Goal: Task Accomplishment & Management: Manage account settings

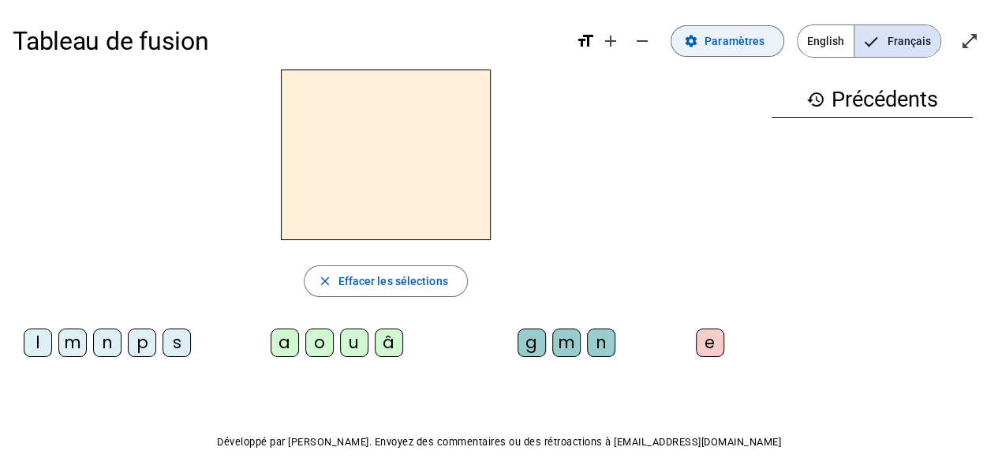
click at [750, 35] on span "Paramètres" at bounding box center [735, 41] width 60 height 19
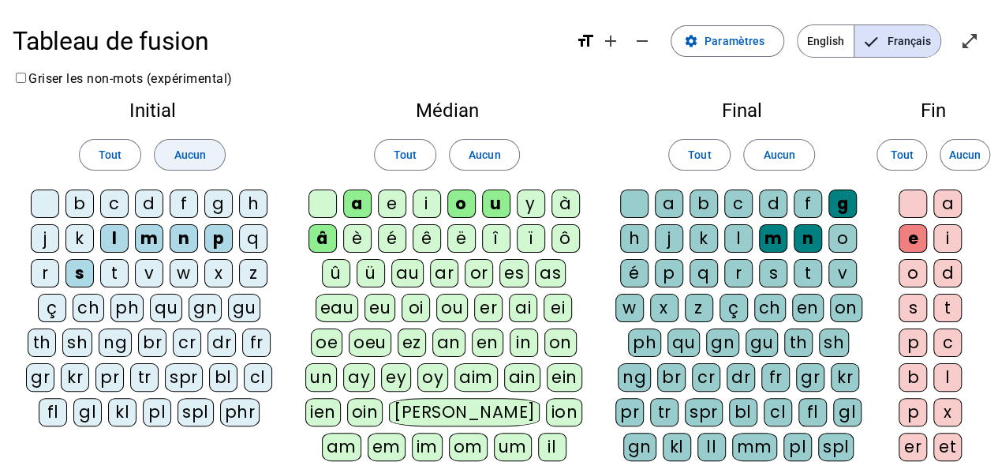
click at [175, 159] on span "Aucun" at bounding box center [190, 154] width 32 height 19
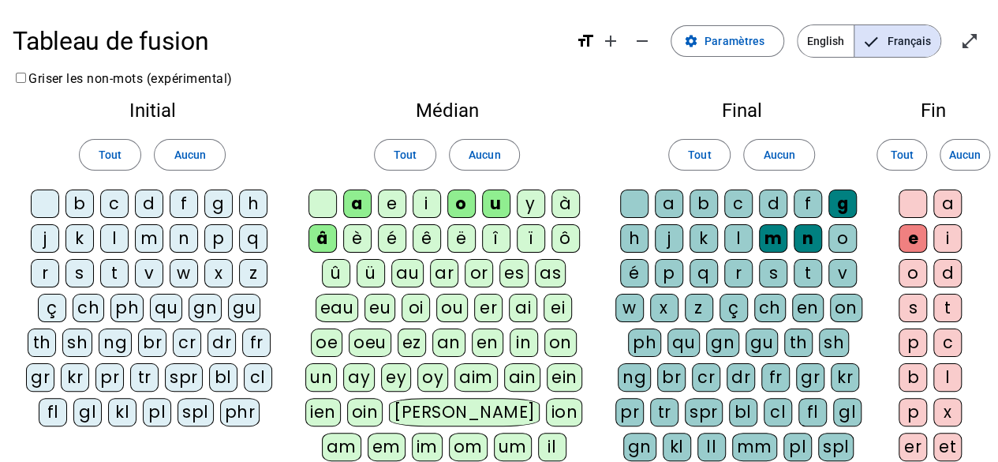
click at [188, 204] on div "f" at bounding box center [184, 203] width 28 height 28
click at [469, 148] on span "Aucun" at bounding box center [485, 154] width 32 height 19
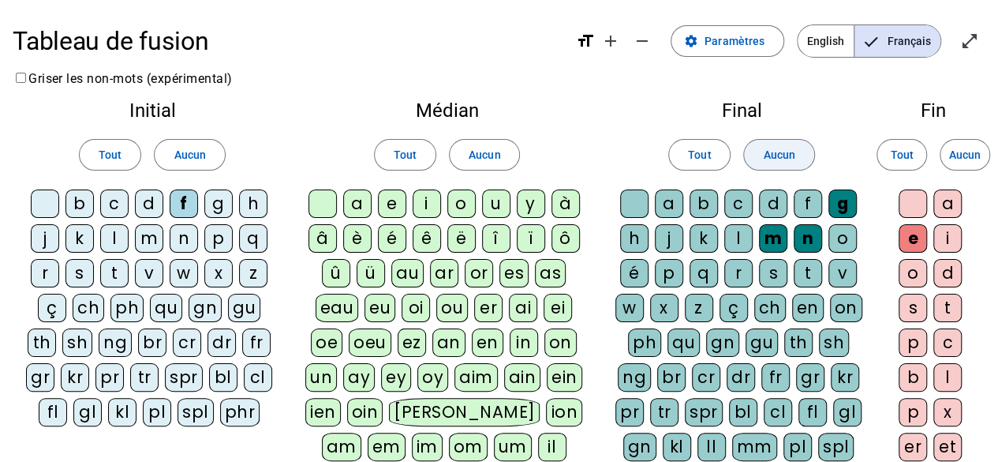
click at [779, 149] on span "Aucun" at bounding box center [779, 154] width 32 height 19
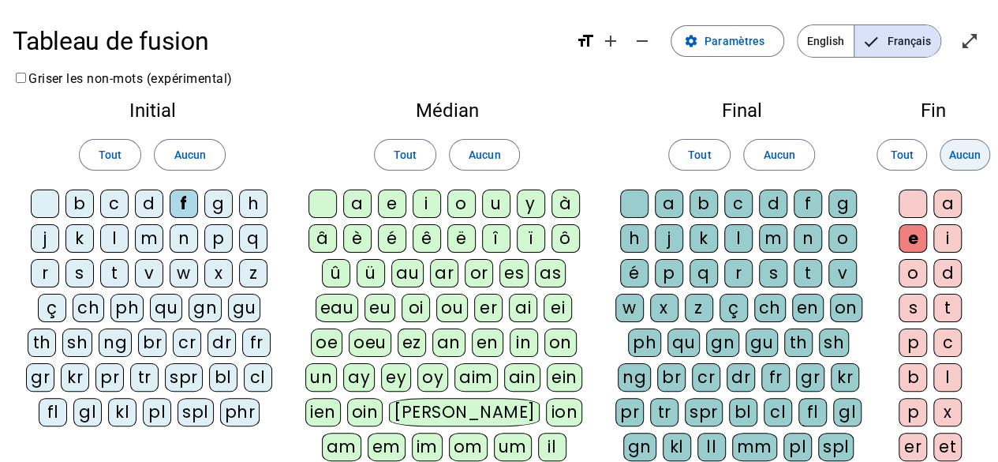
click at [959, 159] on span "Aucun" at bounding box center [965, 154] width 32 height 19
click at [252, 342] on div "fr" at bounding box center [256, 342] width 28 height 28
click at [185, 201] on div "f" at bounding box center [184, 203] width 28 height 28
click at [222, 240] on div "p" at bounding box center [218, 238] width 28 height 28
click at [150, 241] on div "m" at bounding box center [149, 238] width 28 height 28
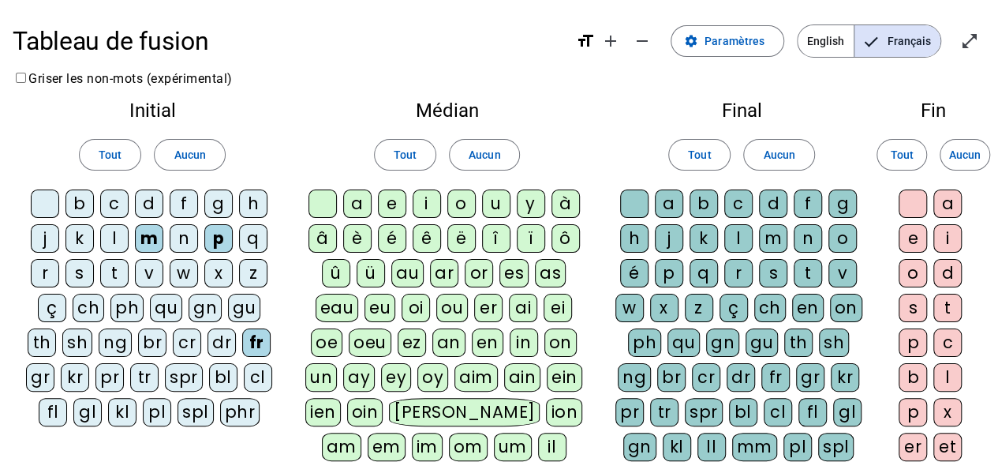
click at [211, 211] on div "g" at bounding box center [218, 203] width 28 height 28
click at [76, 269] on div "s" at bounding box center [79, 273] width 28 height 28
click at [181, 203] on div "f" at bounding box center [184, 203] width 28 height 28
click at [358, 237] on div "è" at bounding box center [357, 238] width 28 height 28
click at [363, 203] on div "a" at bounding box center [357, 203] width 28 height 28
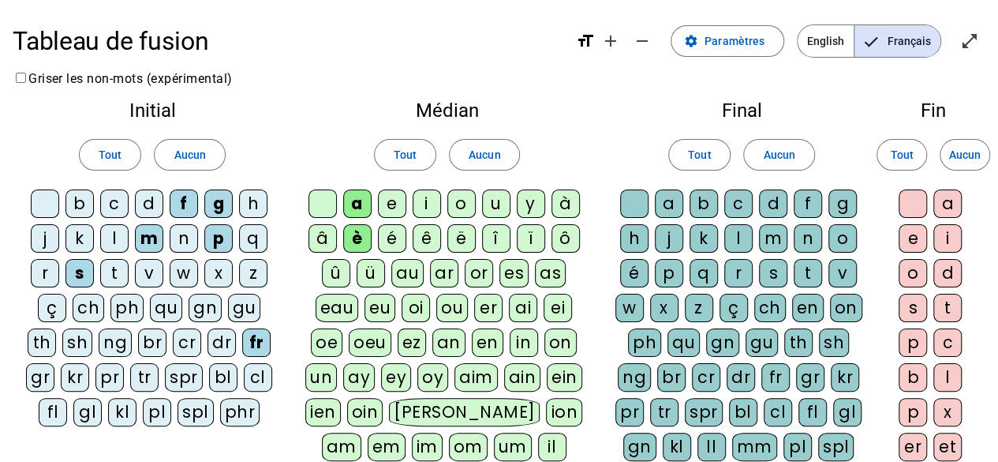
click at [435, 203] on div "i" at bounding box center [427, 203] width 28 height 28
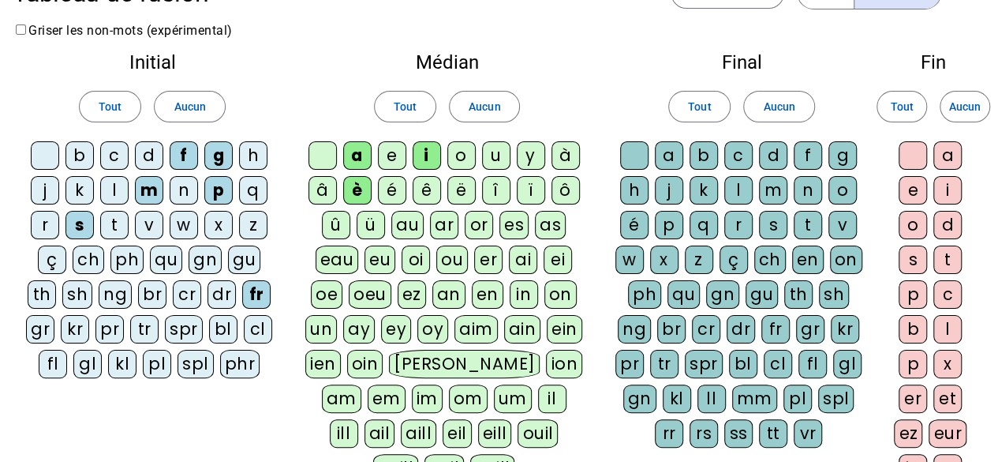
scroll to position [45, 0]
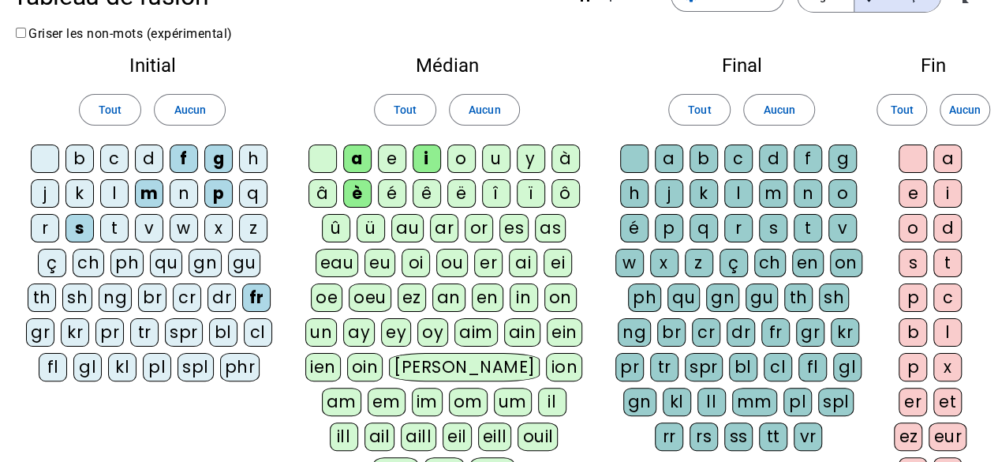
click at [735, 227] on div "r" at bounding box center [738, 228] width 28 height 28
click at [907, 193] on div "e" at bounding box center [913, 193] width 28 height 28
click at [835, 165] on div "g" at bounding box center [842, 158] width 28 height 28
click at [669, 252] on div "x" at bounding box center [664, 263] width 28 height 28
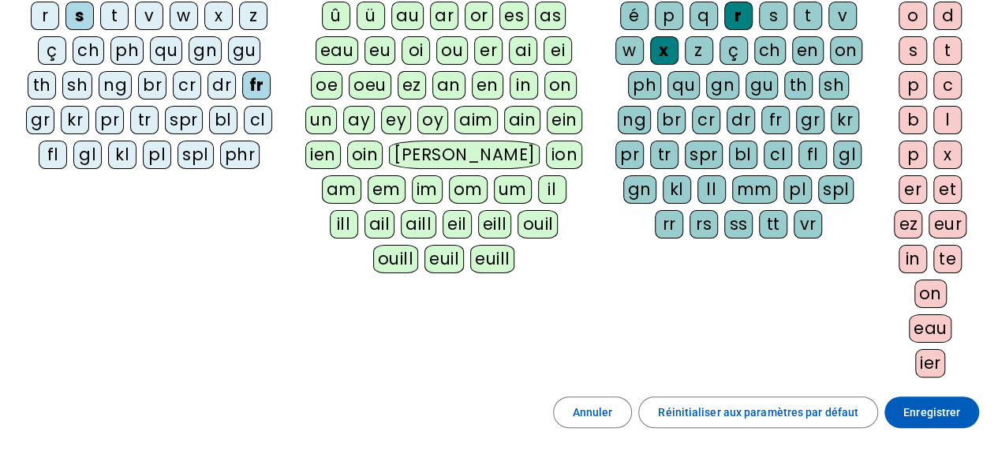
scroll to position [263, 0]
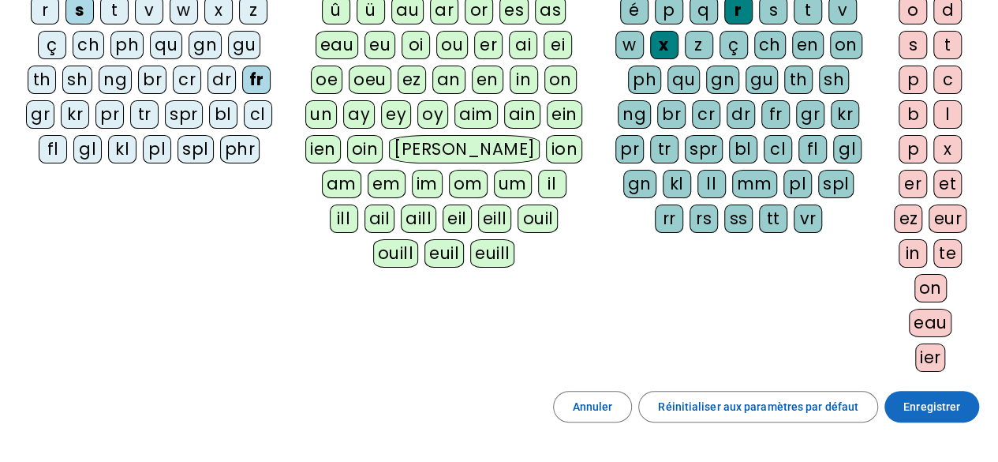
click at [931, 398] on span "Enregistrer" at bounding box center [931, 406] width 57 height 19
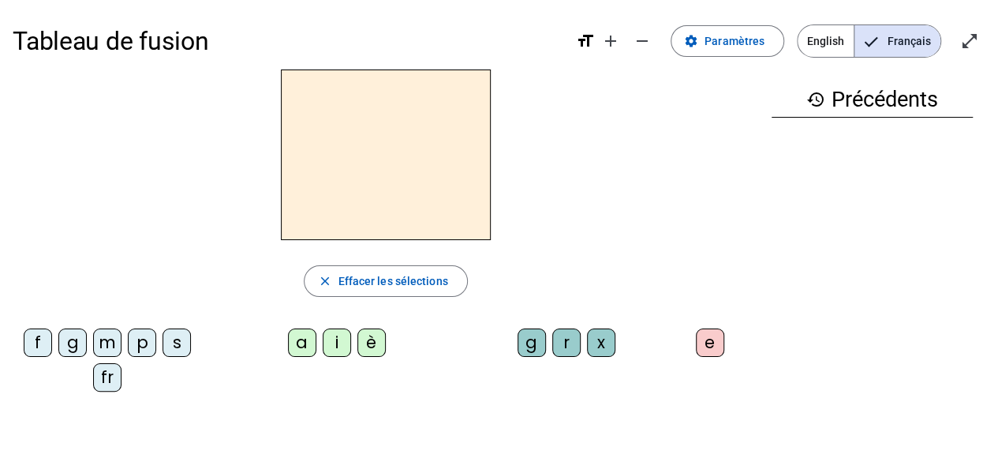
click at [109, 378] on div "fr" at bounding box center [107, 377] width 28 height 28
click at [364, 339] on div "è" at bounding box center [371, 342] width 28 height 28
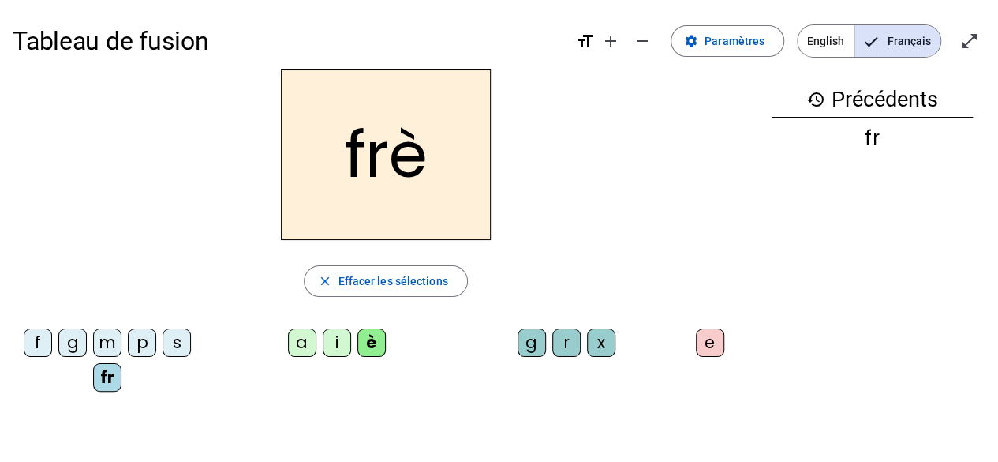
click at [565, 337] on div "r" at bounding box center [566, 342] width 28 height 28
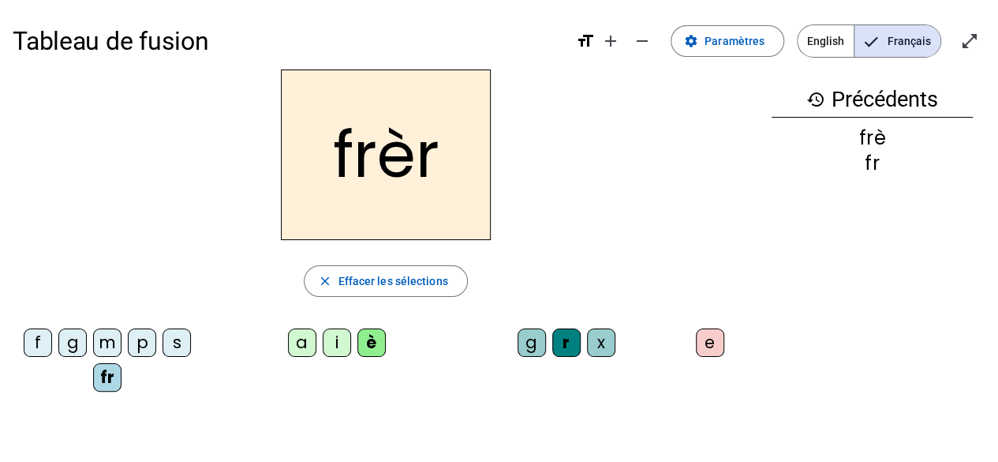
click at [710, 342] on div "e" at bounding box center [710, 342] width 28 height 28
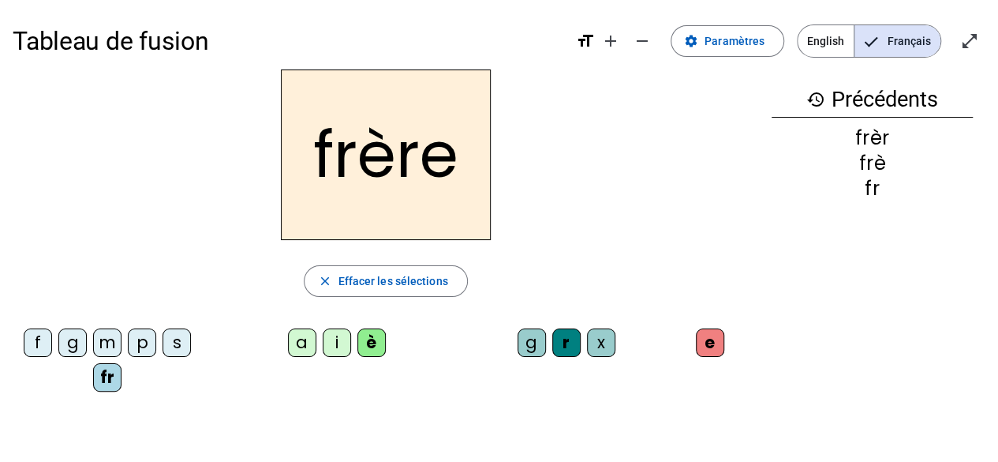
click at [139, 346] on div "p" at bounding box center [142, 342] width 28 height 28
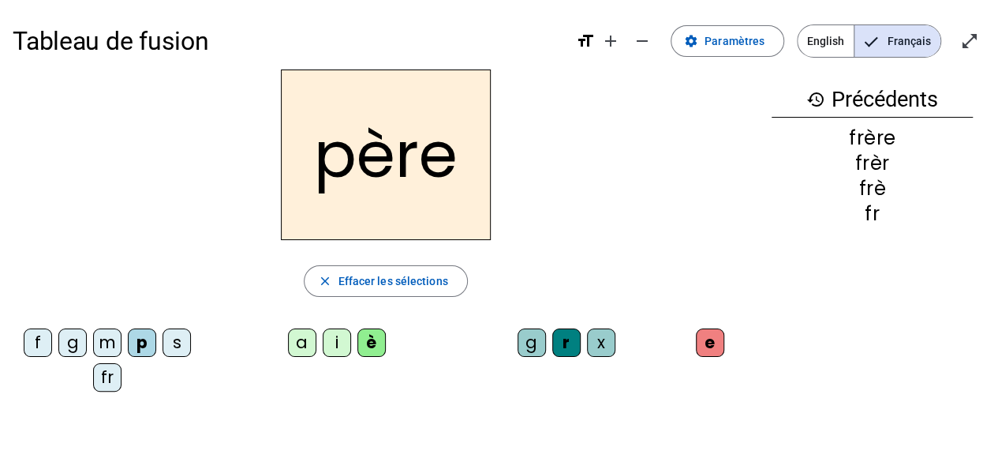
click at [107, 347] on div "m" at bounding box center [107, 342] width 28 height 28
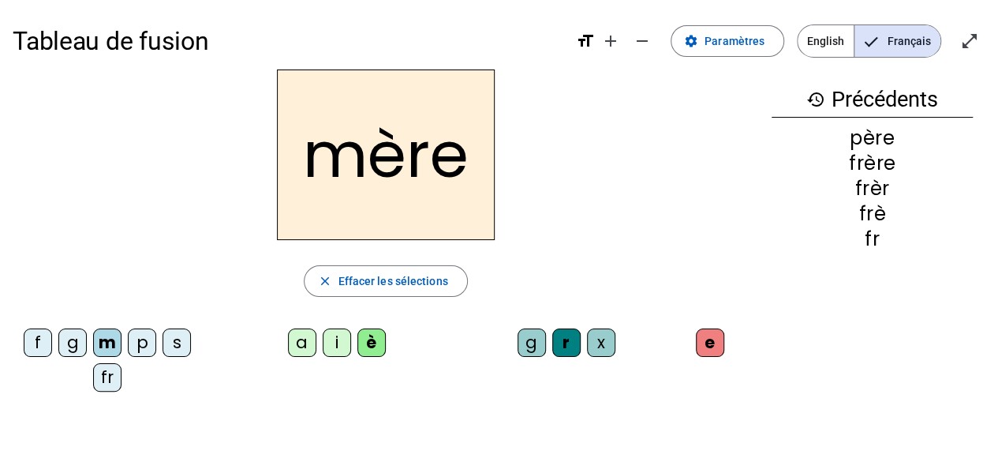
click at [77, 342] on div "g" at bounding box center [72, 342] width 28 height 28
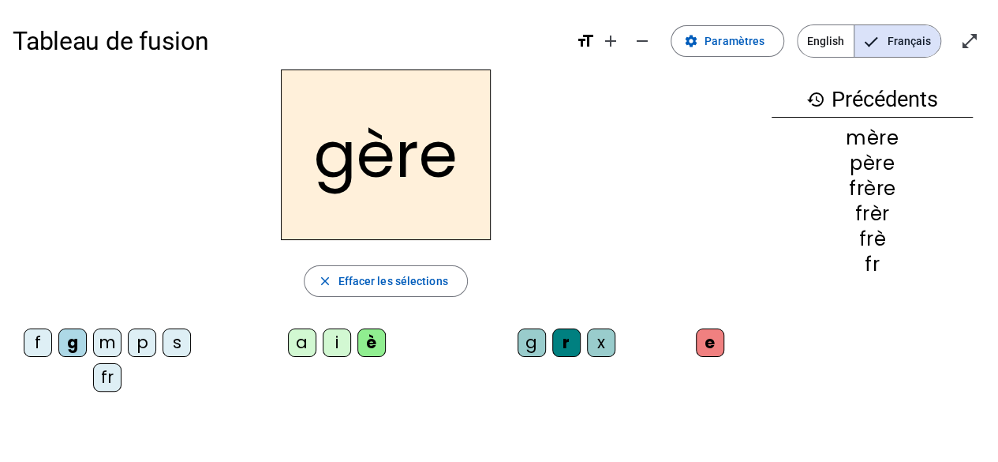
click at [297, 340] on div "a" at bounding box center [302, 342] width 28 height 28
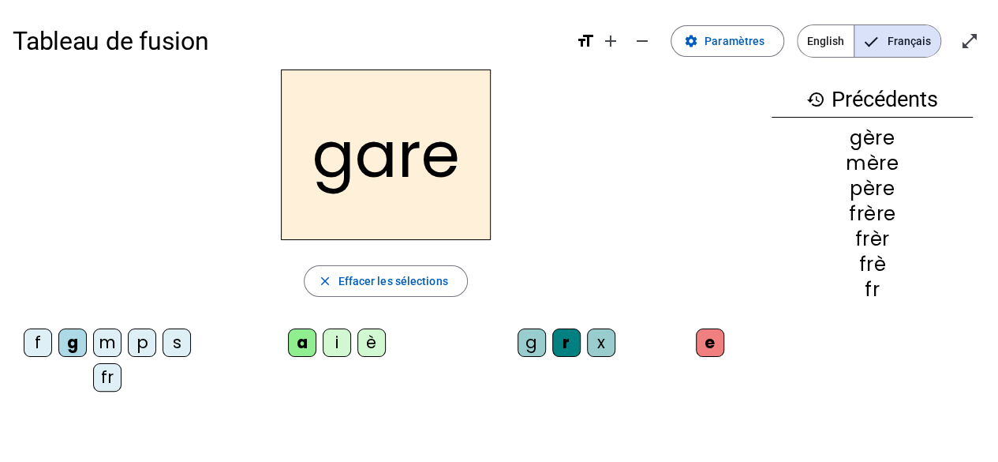
click at [533, 342] on div "g" at bounding box center [532, 342] width 28 height 28
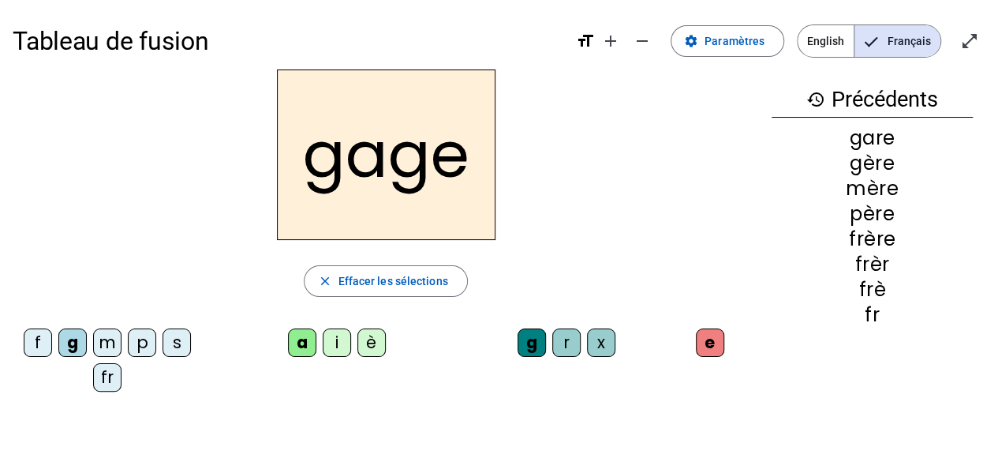
click at [179, 337] on div "s" at bounding box center [177, 342] width 28 height 28
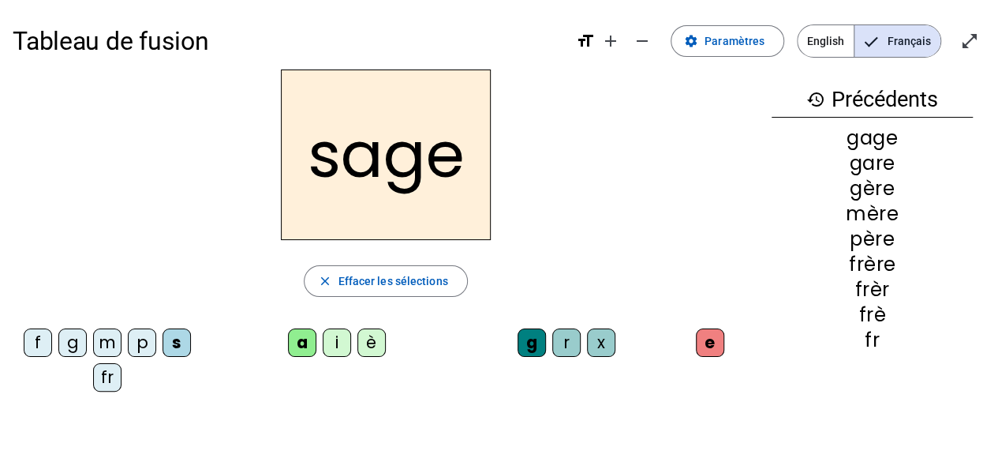
click at [146, 336] on div "p" at bounding box center [142, 342] width 28 height 28
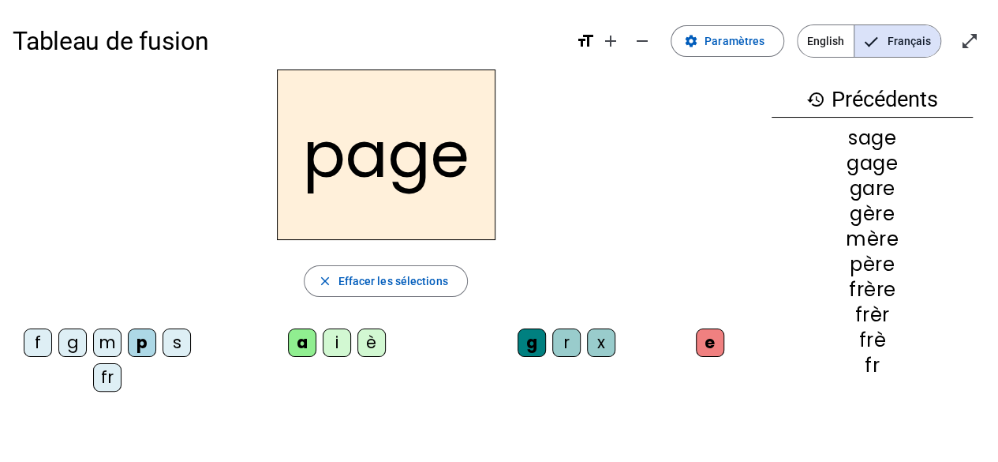
click at [333, 334] on div "i" at bounding box center [337, 342] width 28 height 28
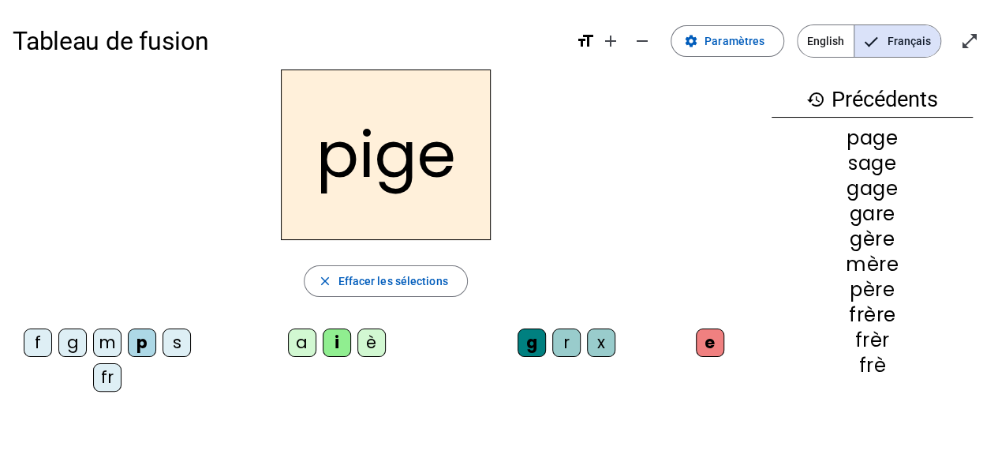
click at [41, 340] on div "f" at bounding box center [38, 342] width 28 height 28
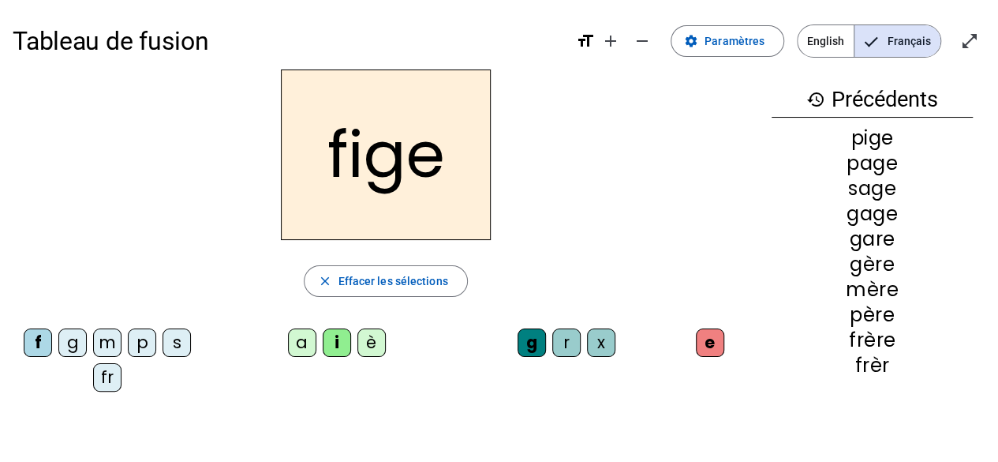
click at [593, 336] on div "x" at bounding box center [601, 342] width 28 height 28
